Goal: Task Accomplishment & Management: Manage account settings

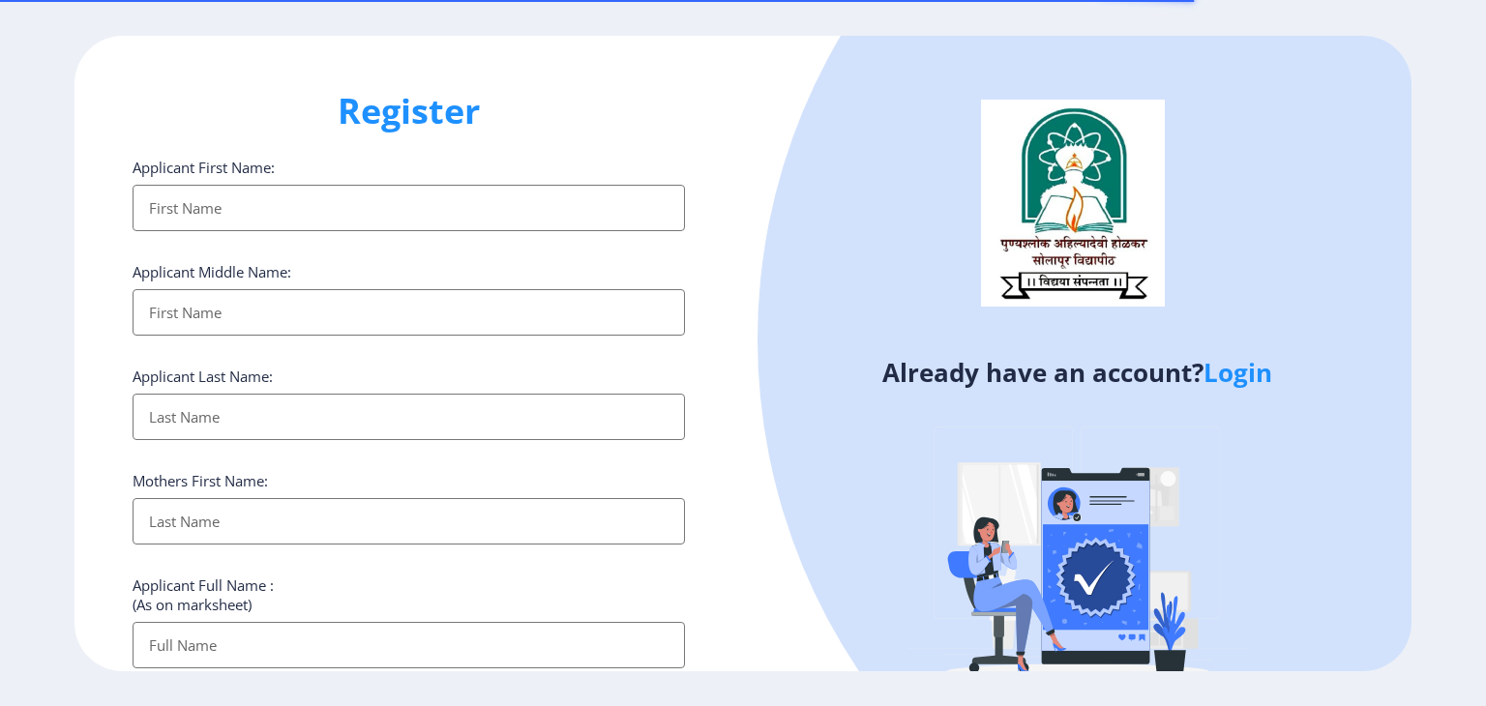
select select
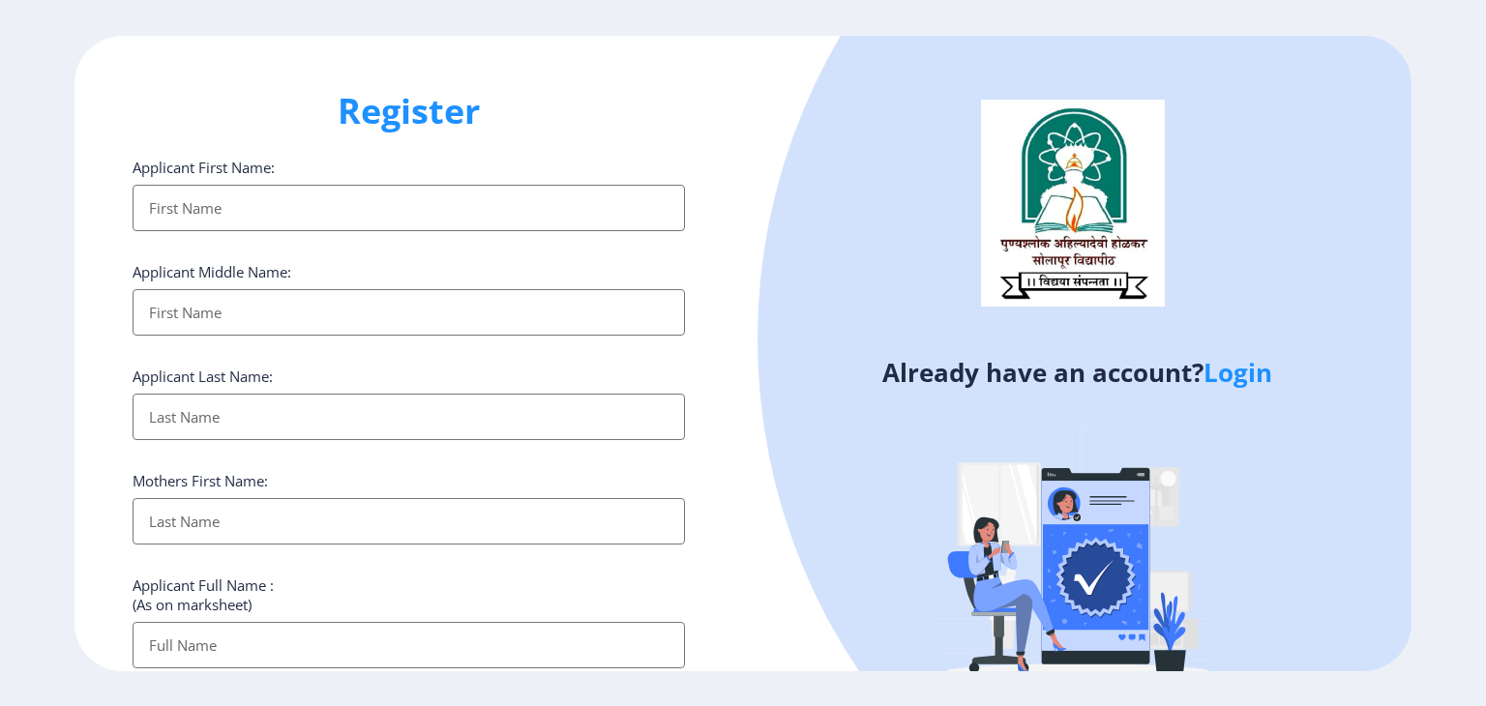
click at [1242, 384] on link "Login" at bounding box center [1237, 372] width 69 height 35
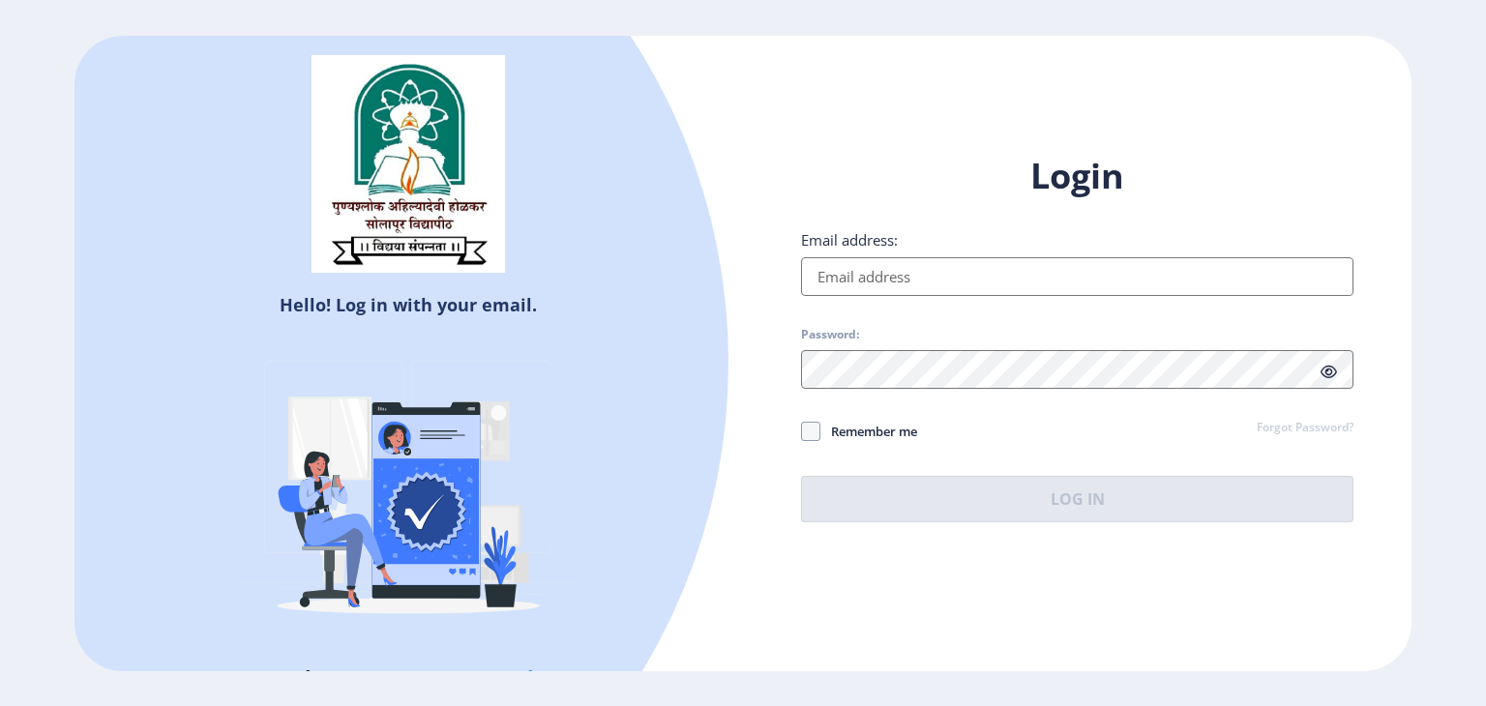
click at [1041, 288] on input "Email address:" at bounding box center [1077, 276] width 552 height 39
type input "[EMAIL_ADDRESS][DOMAIN_NAME]"
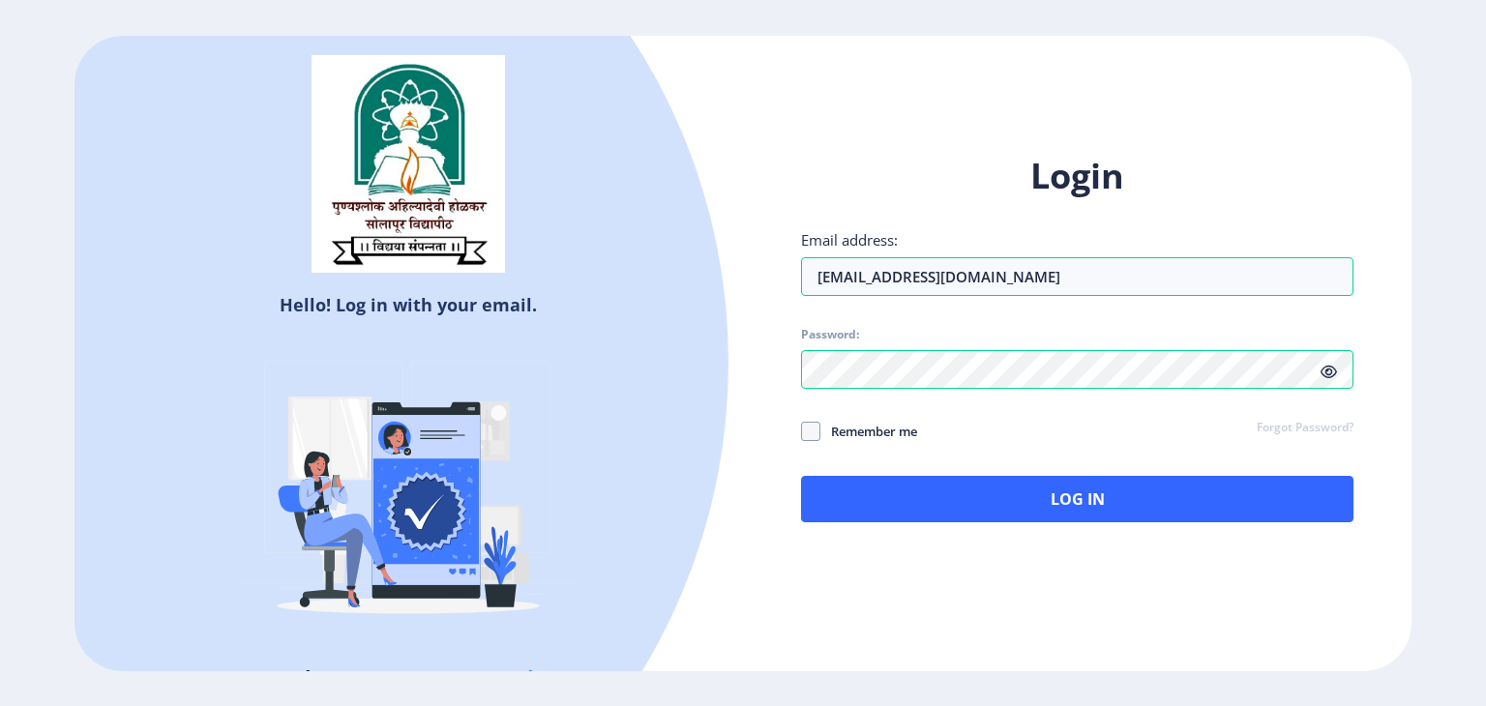
click at [1331, 372] on icon at bounding box center [1328, 372] width 16 height 15
click at [1083, 392] on div "Login Email address: [EMAIL_ADDRESS][DOMAIN_NAME] Password: Remember me Forgot …" at bounding box center [1077, 338] width 552 height 370
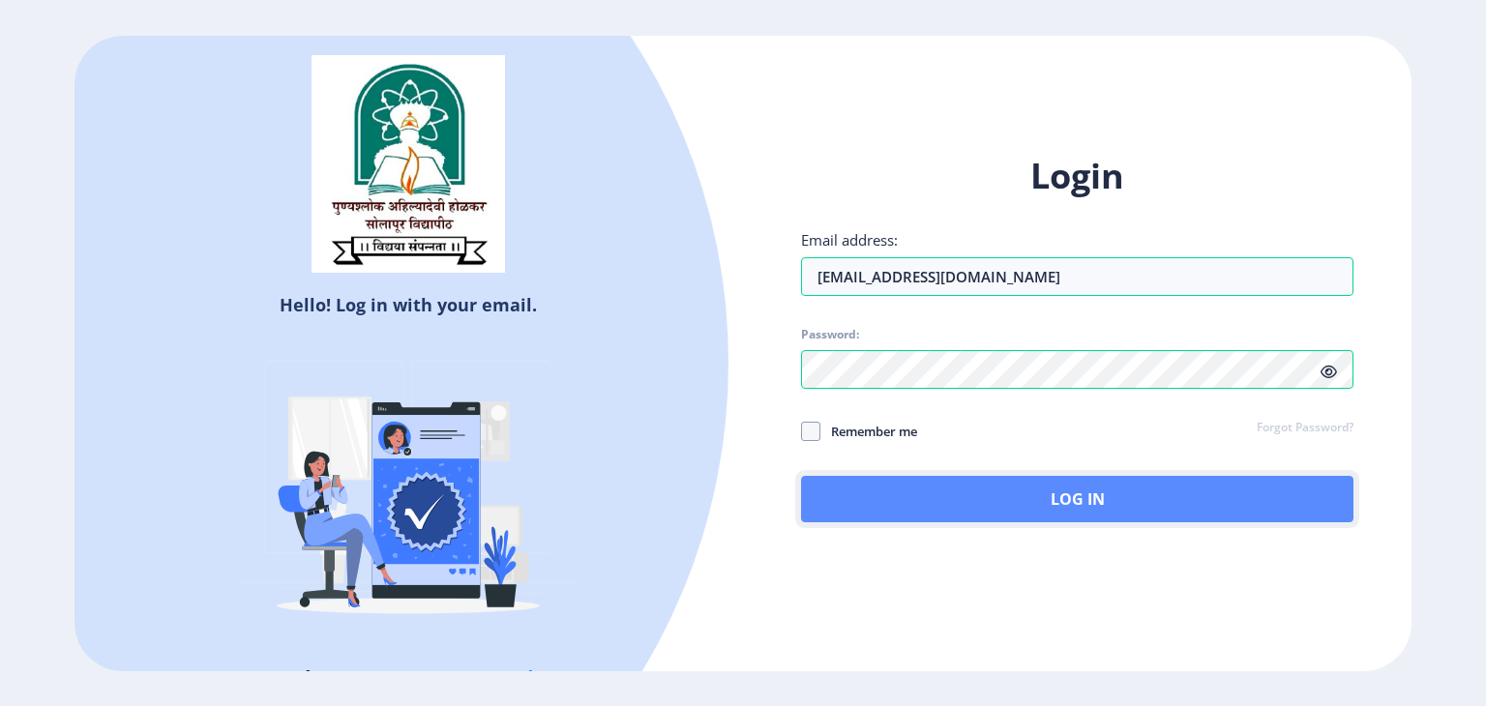
click at [906, 484] on button "Log In" at bounding box center [1077, 499] width 552 height 46
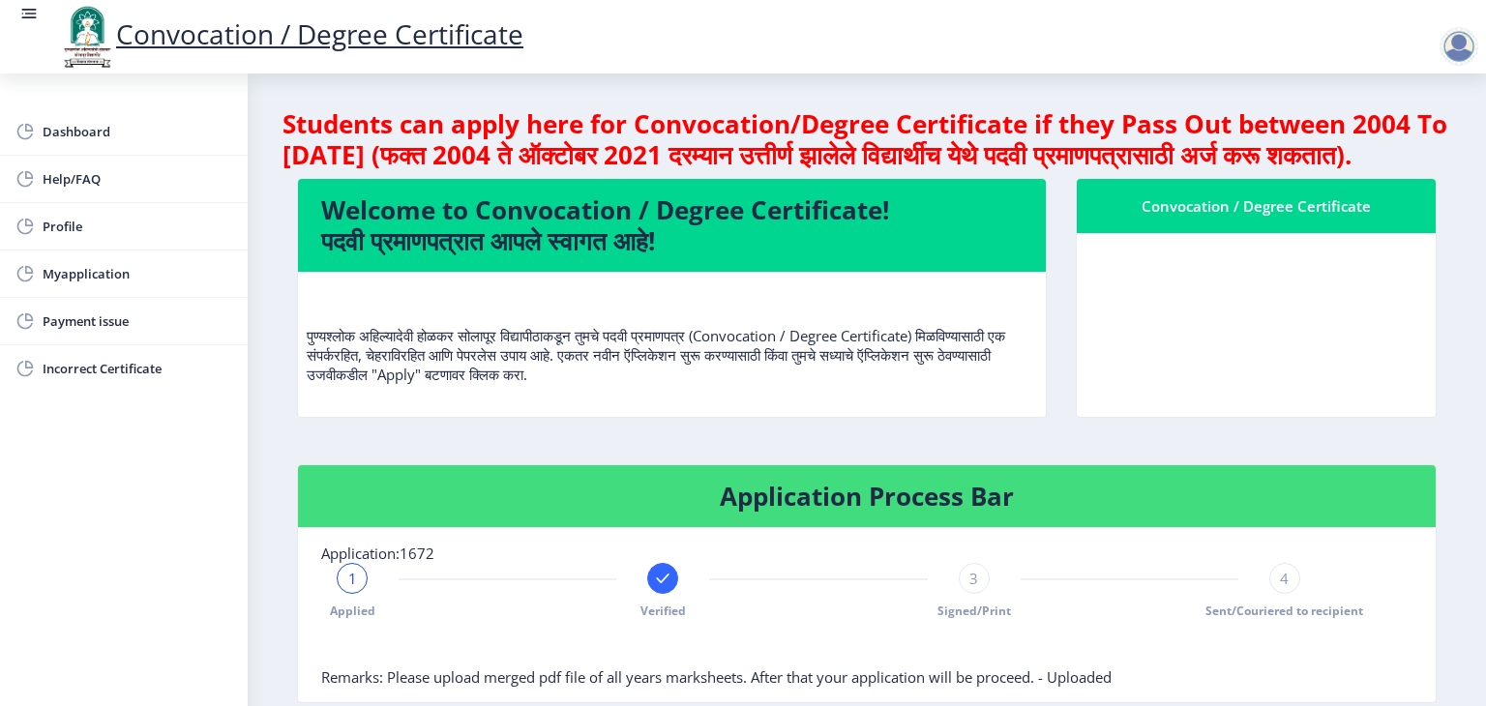
click at [1278, 364] on nb-card-body at bounding box center [1256, 325] width 359 height 184
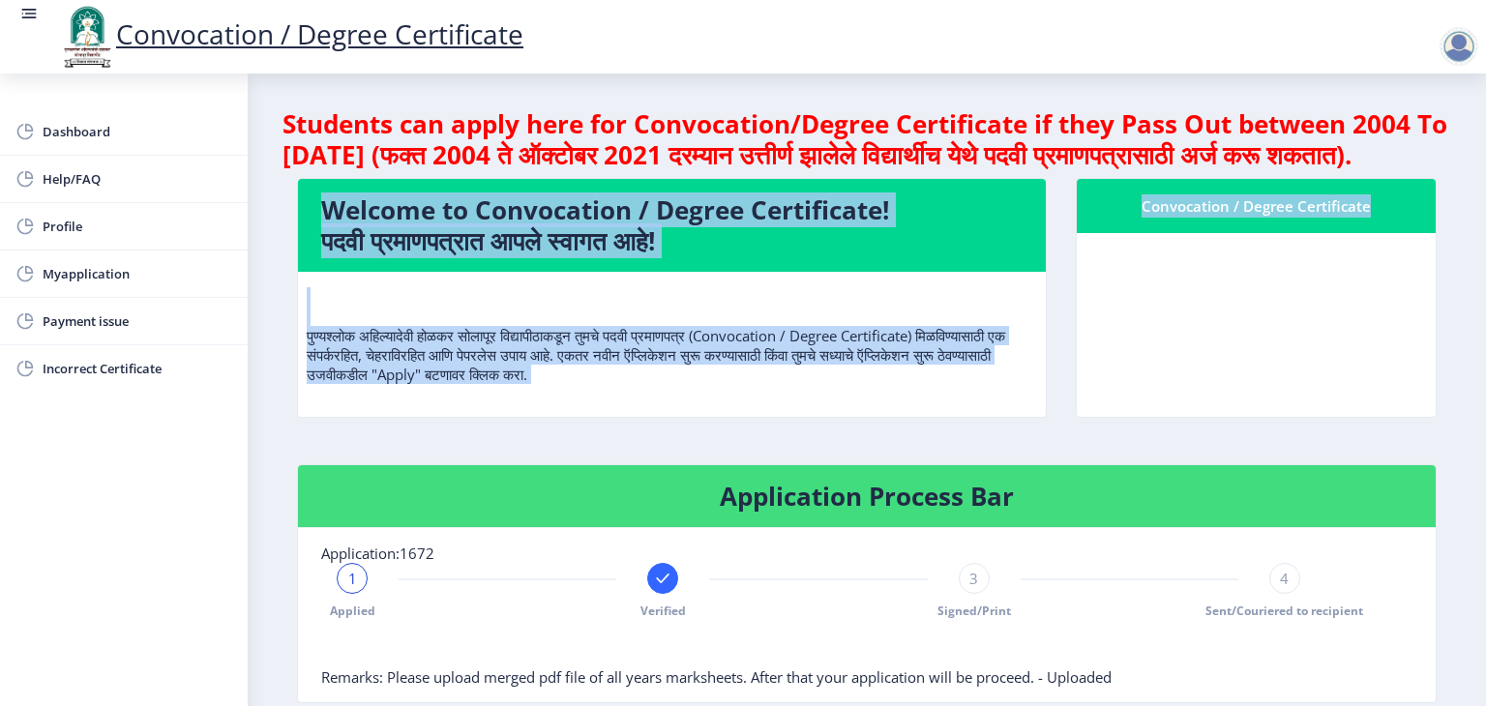
click at [1278, 364] on nb-card-body at bounding box center [1256, 325] width 359 height 184
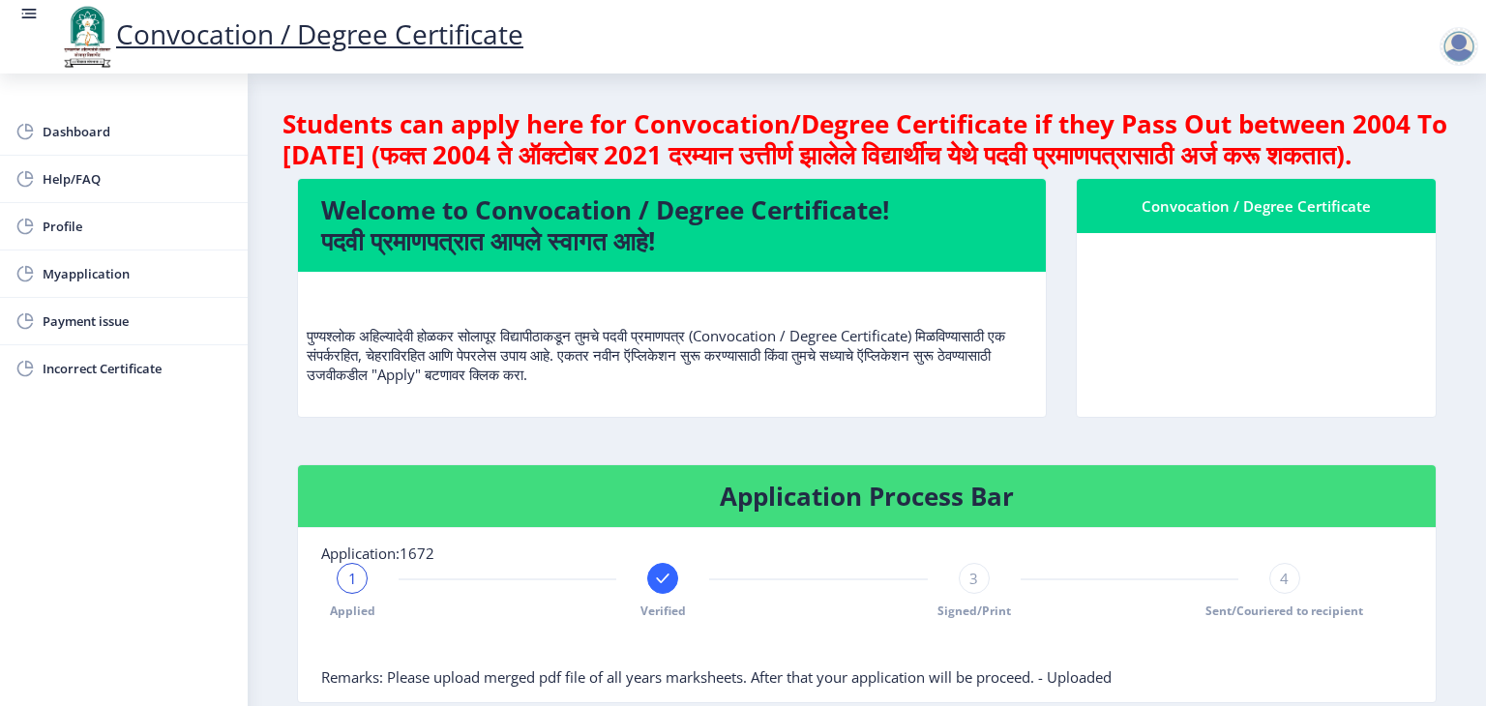
click at [1242, 218] on div "Convocation / Degree Certificate" at bounding box center [1256, 205] width 312 height 23
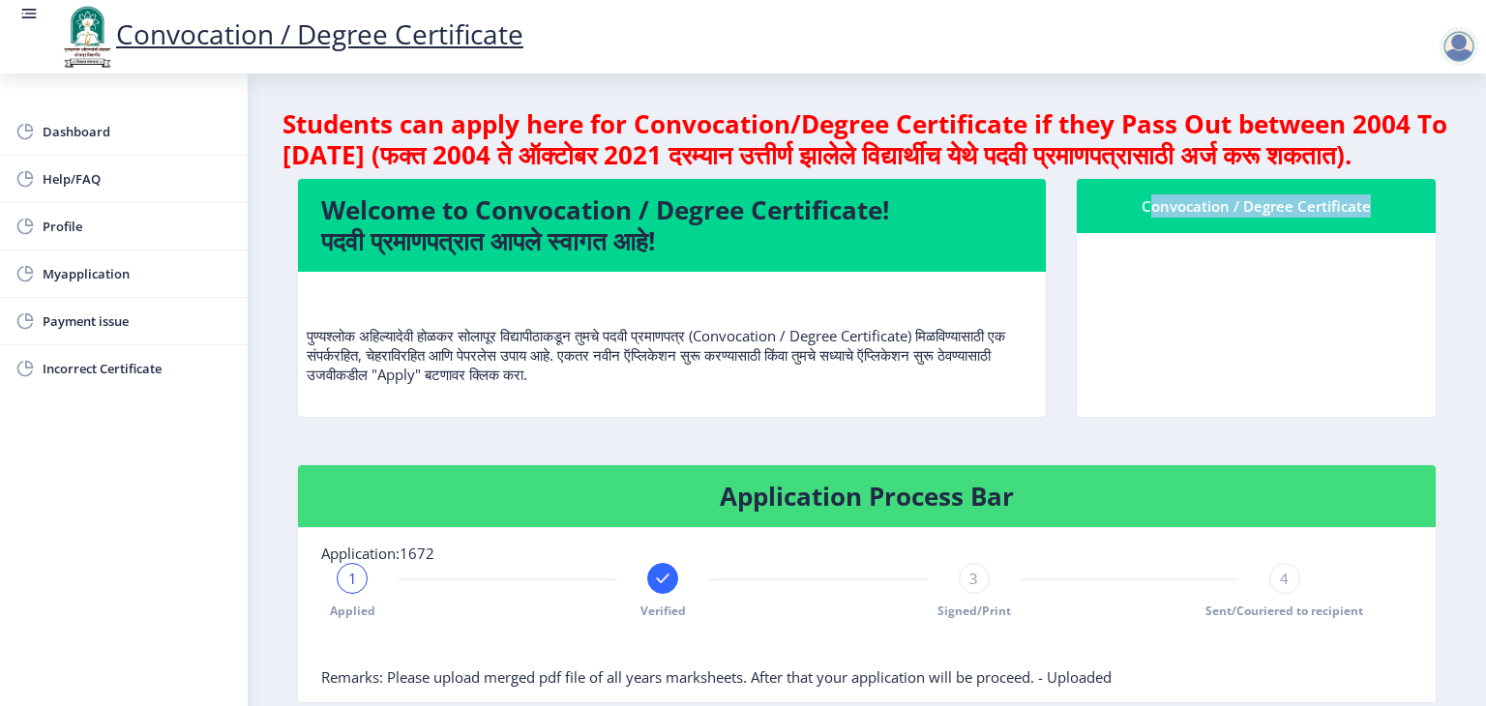
click at [1242, 218] on div "Convocation / Degree Certificate" at bounding box center [1256, 205] width 312 height 23
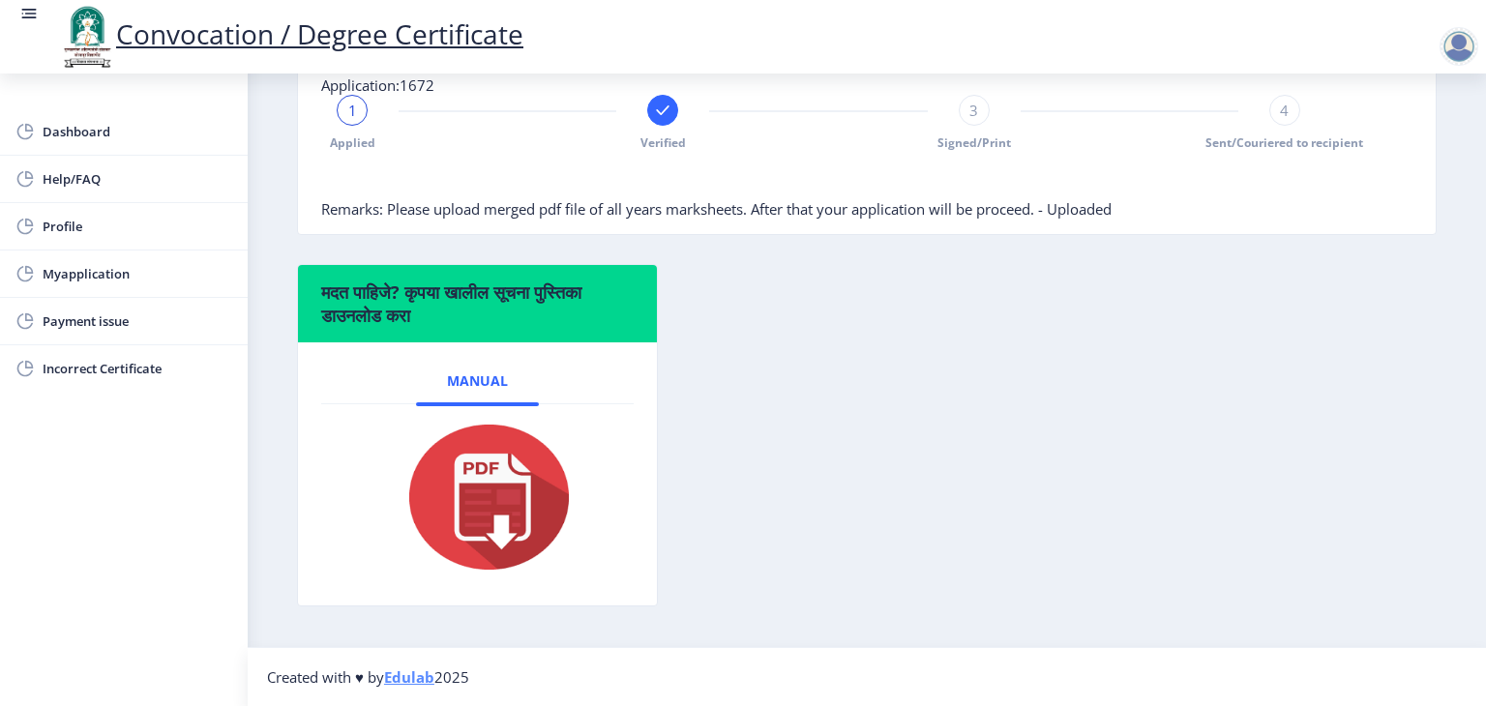
scroll to position [497, 0]
click at [123, 121] on span "Dashboard" at bounding box center [138, 131] width 190 height 23
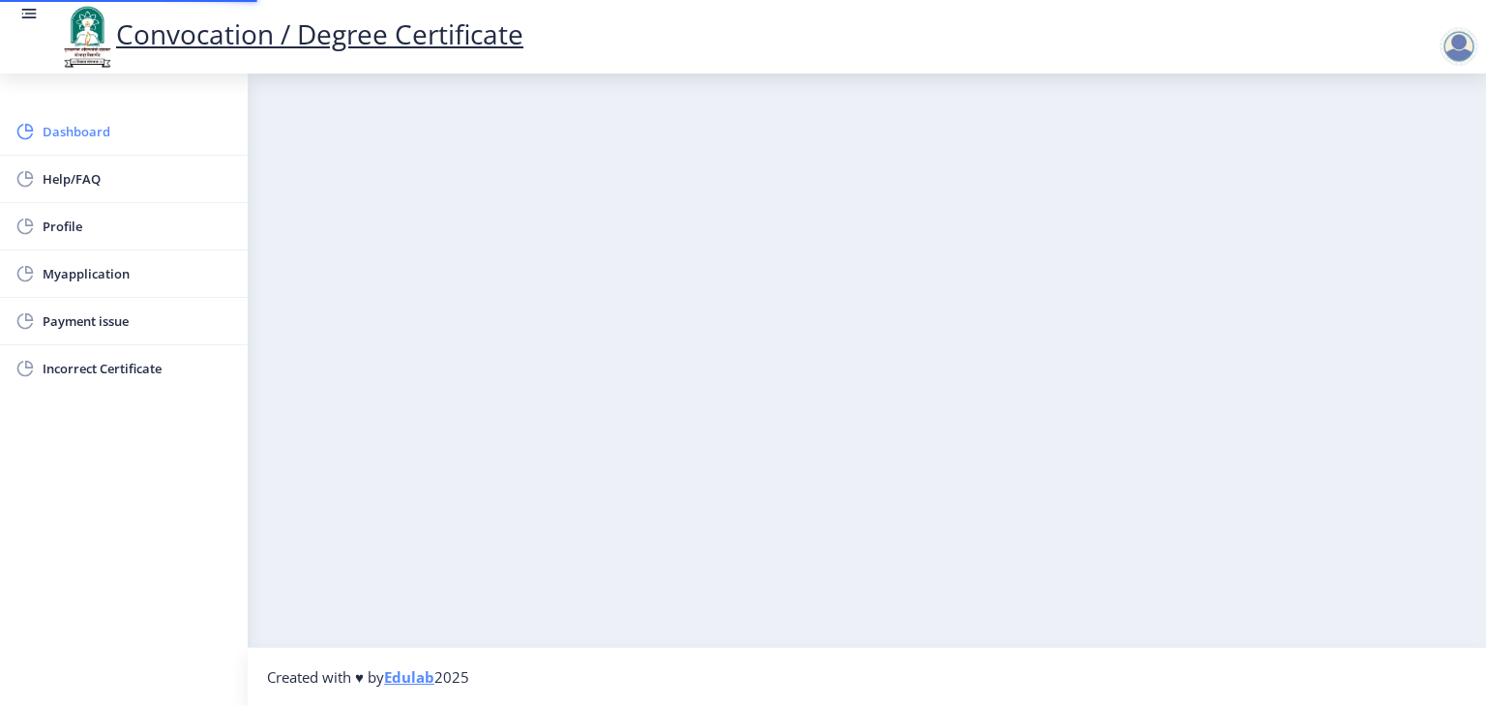
click at [123, 121] on span "Dashboard" at bounding box center [138, 131] width 190 height 23
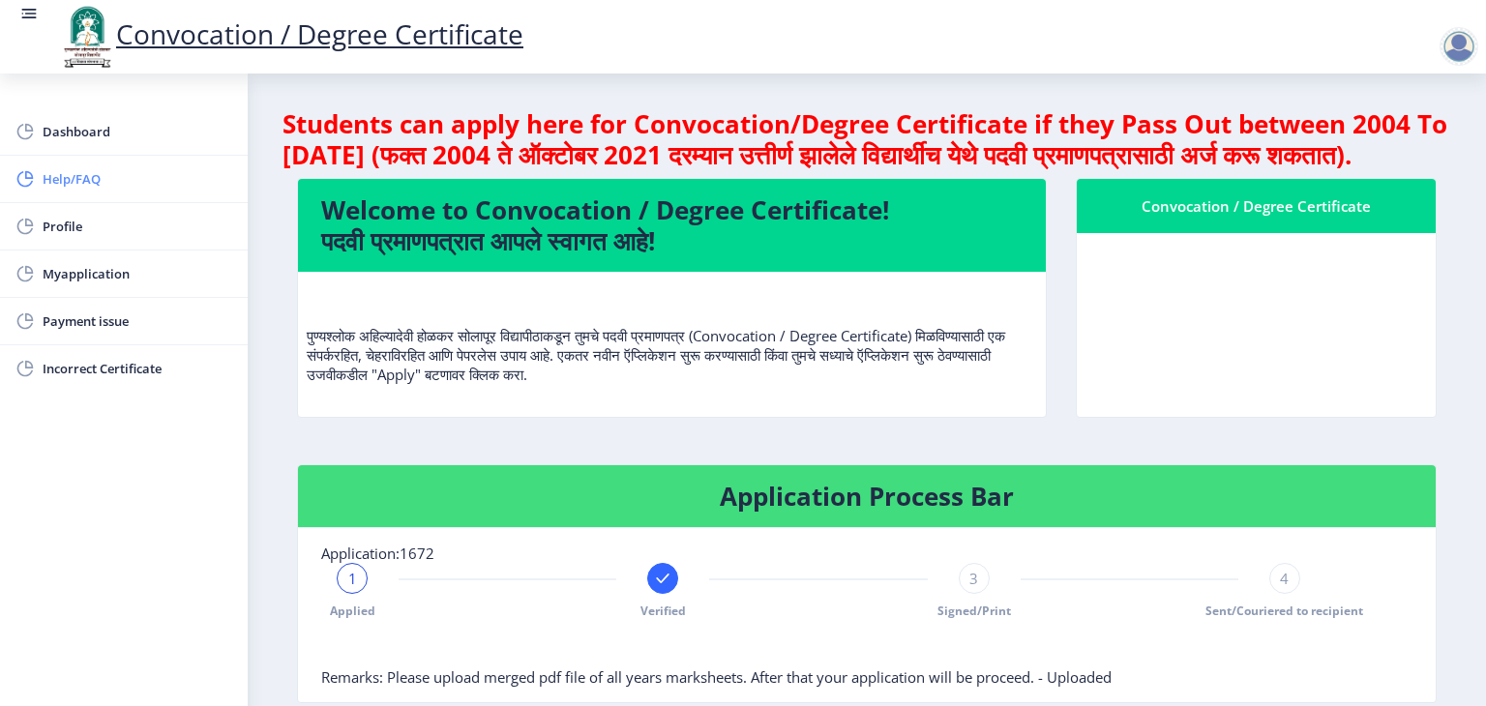
click at [105, 179] on span "Help/FAQ" at bounding box center [138, 178] width 190 height 23
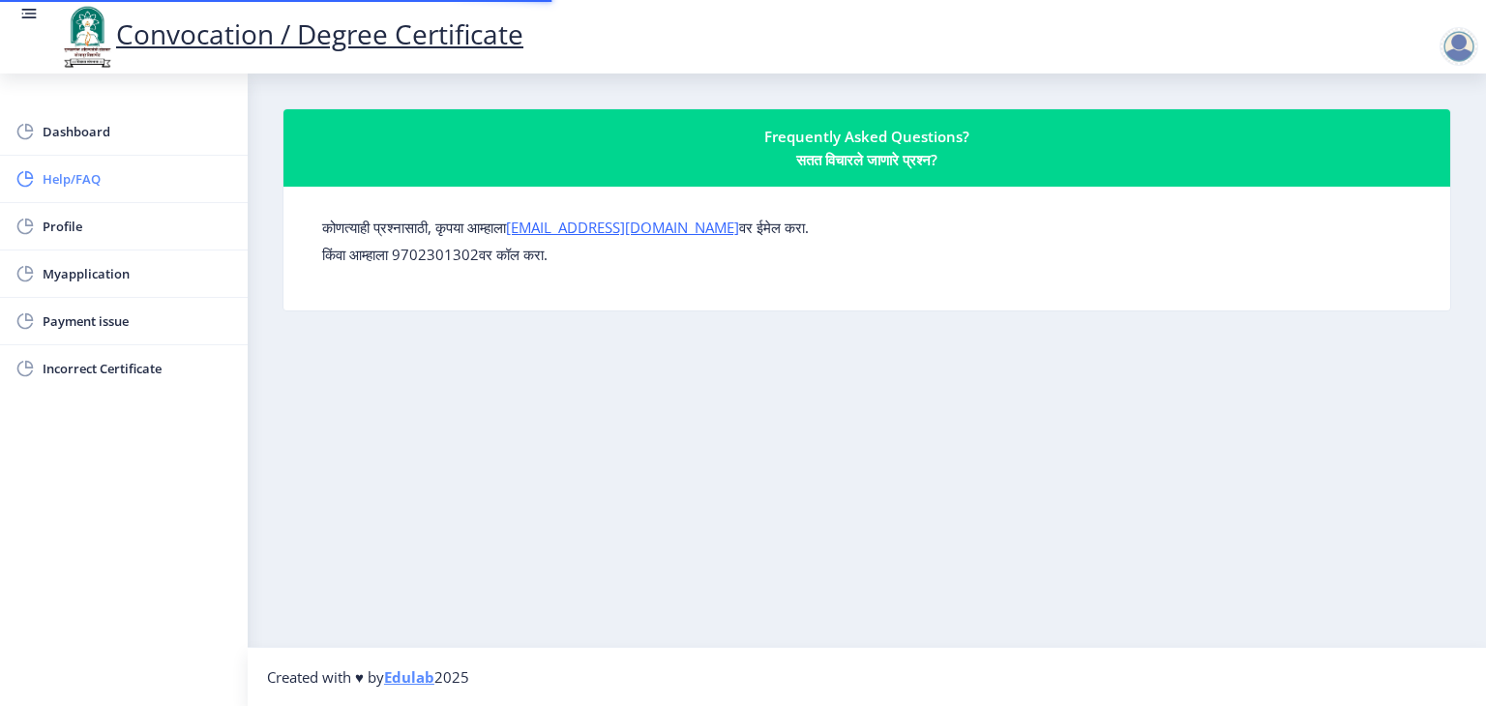
click at [105, 179] on span "Help/FAQ" at bounding box center [138, 178] width 190 height 23
